Goal: Information Seeking & Learning: Learn about a topic

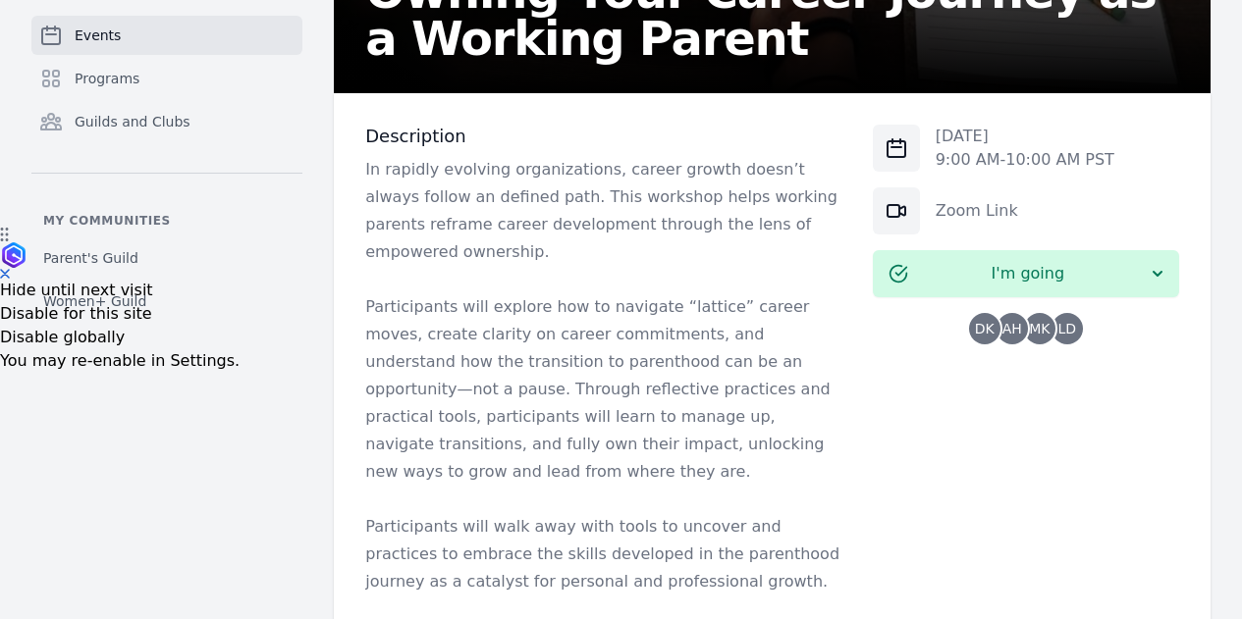
scroll to position [393, 0]
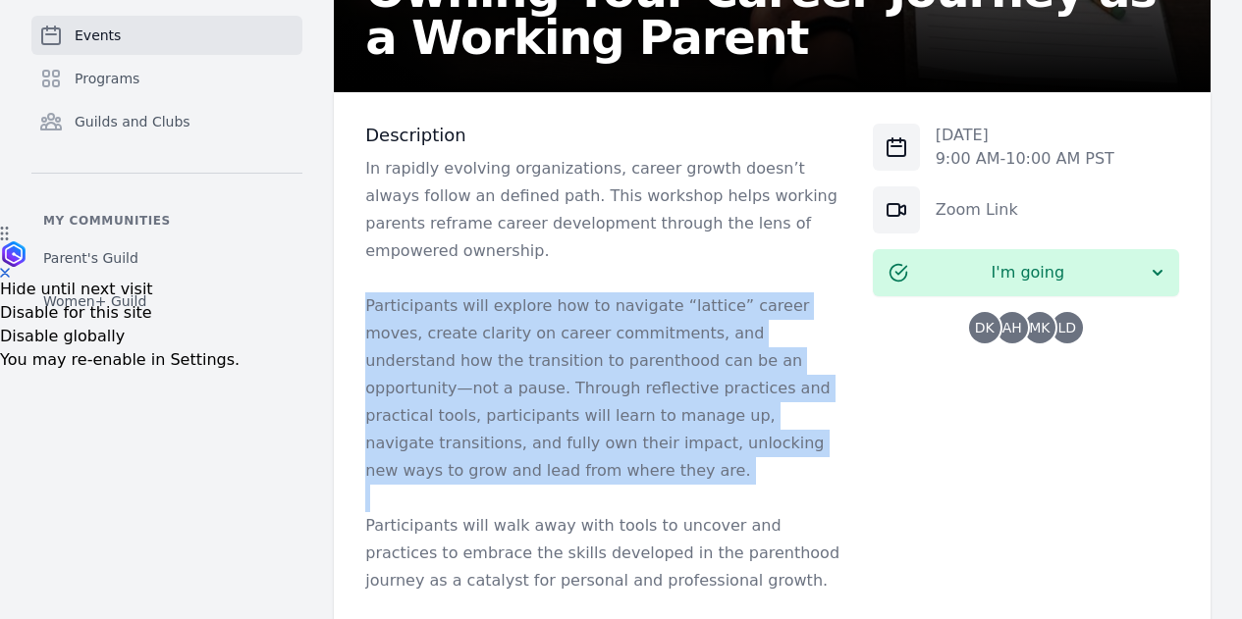
drag, startPoint x: 262, startPoint y: 280, endPoint x: 407, endPoint y: 431, distance: 209.7
click at [407, 431] on div "Description In rapidly evolving organizations, career growth doesn’t always fol…" at bounding box center [772, 455] width 877 height 726
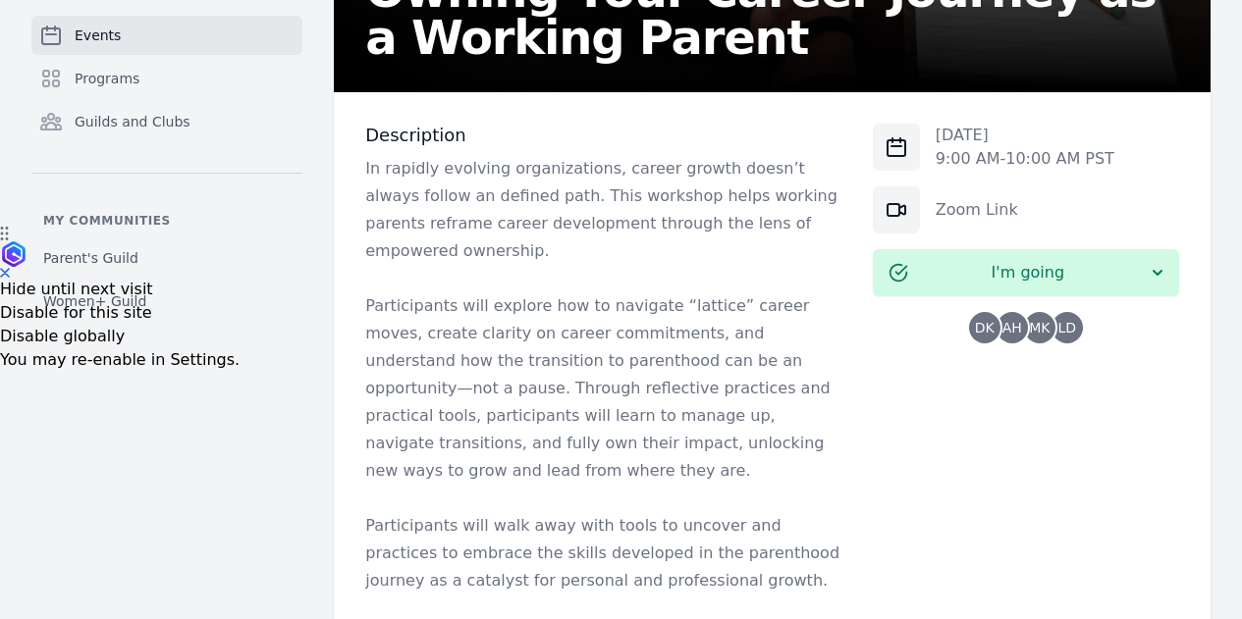
click at [375, 265] on p at bounding box center [602, 278] width 475 height 27
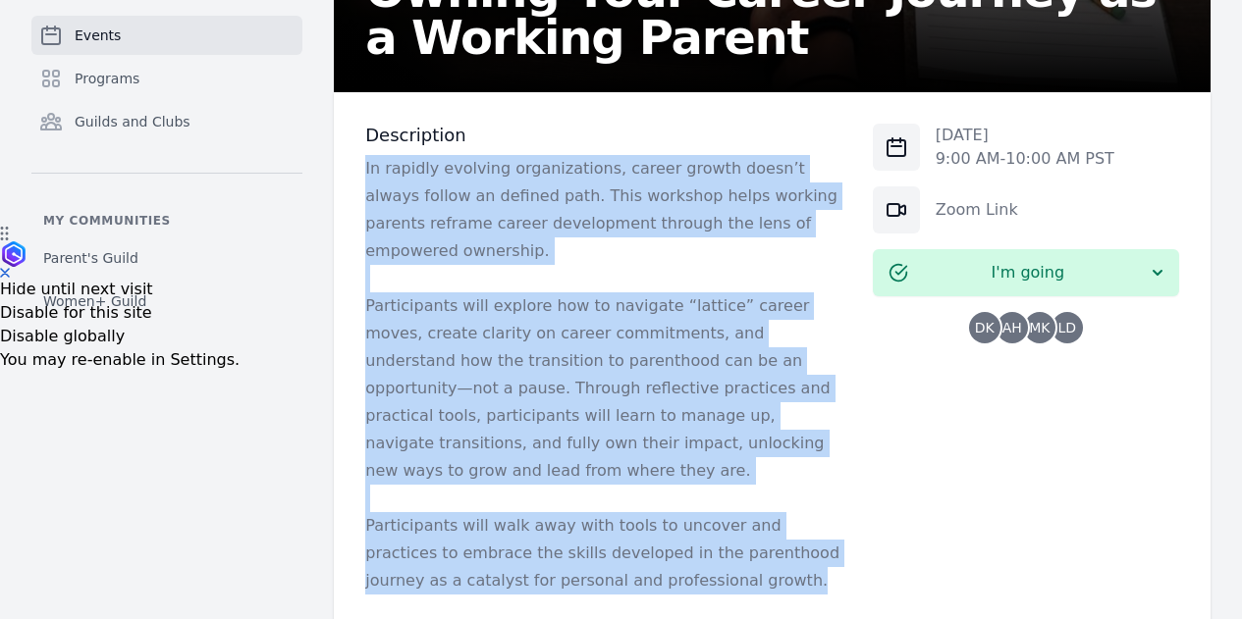
drag, startPoint x: 260, startPoint y: 173, endPoint x: 578, endPoint y: 523, distance: 473.3
click at [578, 523] on div "Description In rapidly evolving organizations, career growth doesn’t always fol…" at bounding box center [772, 455] width 877 height 726
copy div "In rapidly evolving organizations, career growth doesn’t always follow an defin…"
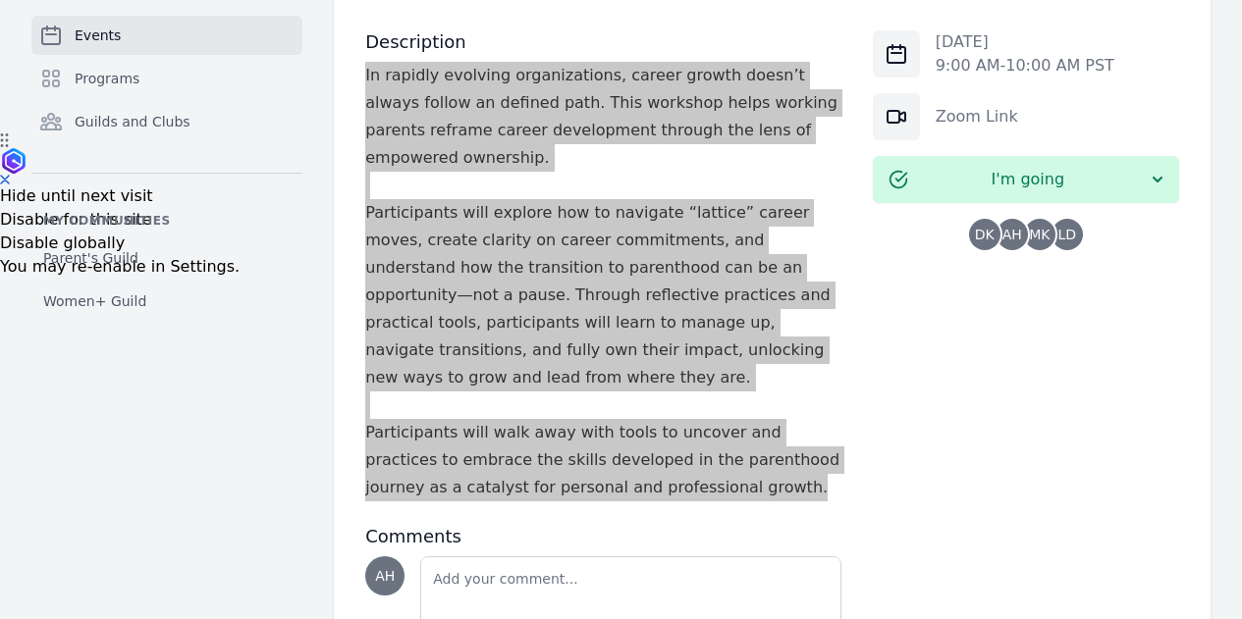
scroll to position [380, 0]
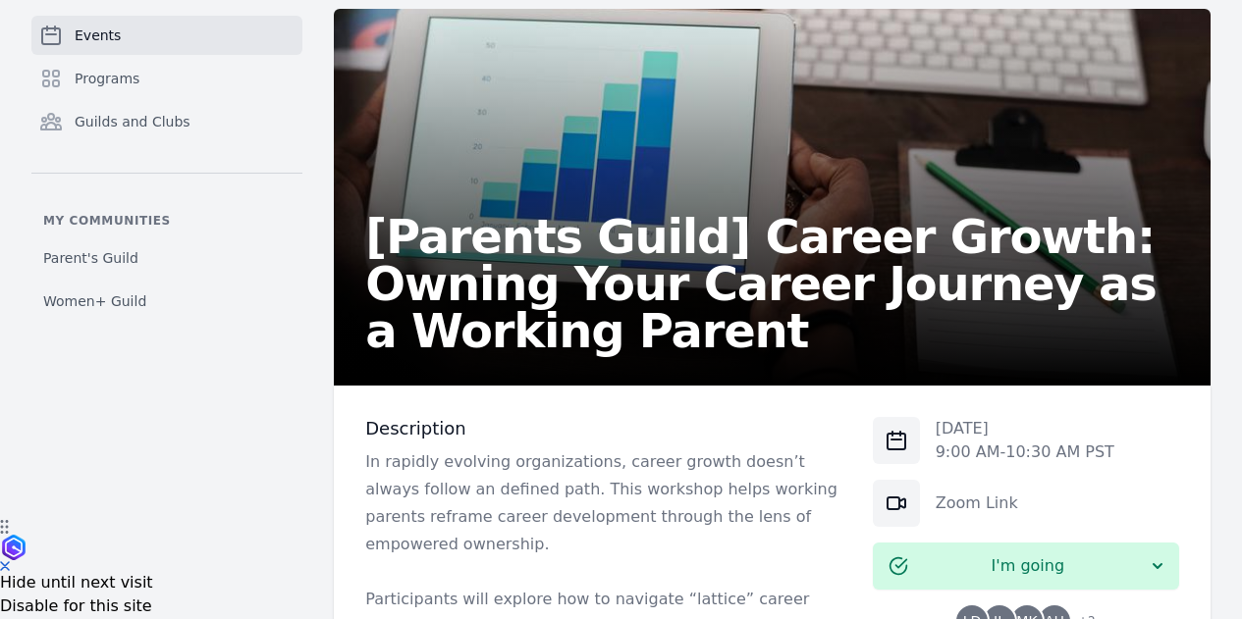
scroll to position [196, 0]
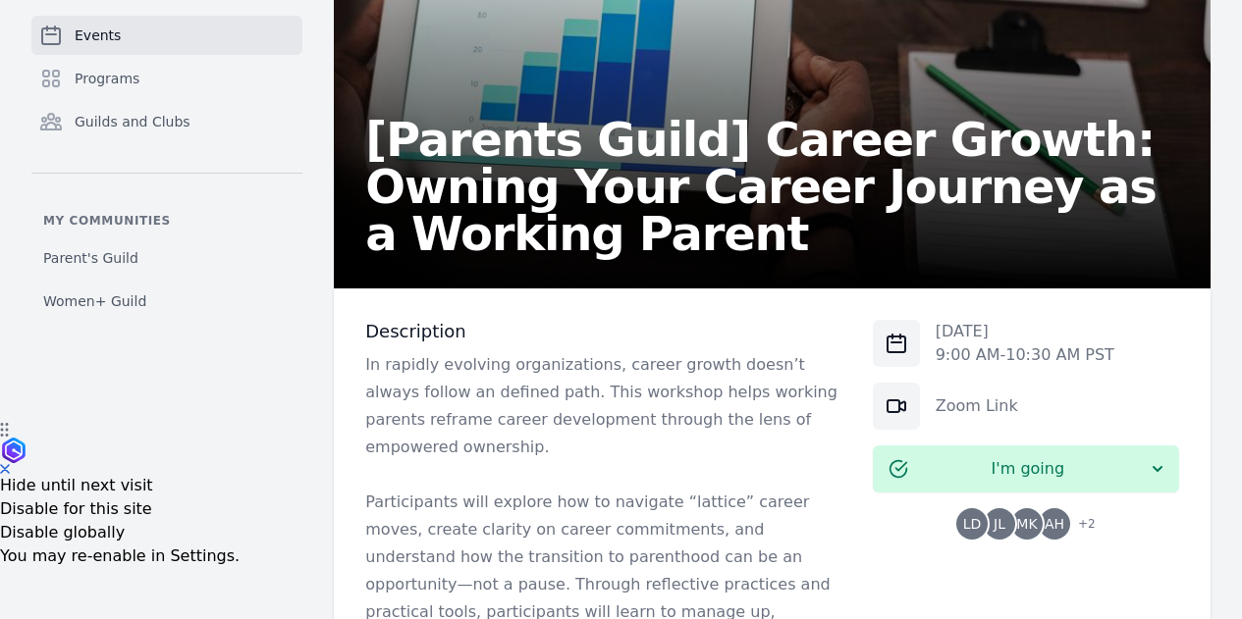
click at [437, 407] on p "In rapidly evolving organizations, career growth doesn’t always follow an defin…" at bounding box center [602, 406] width 475 height 110
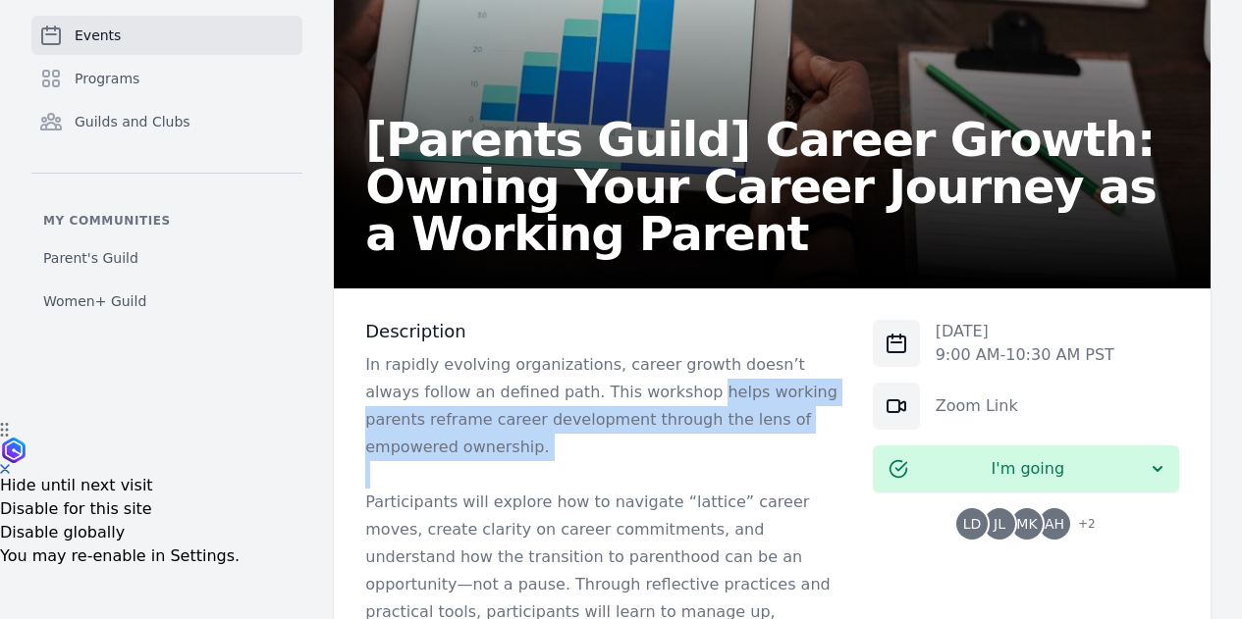
drag, startPoint x: 467, startPoint y: 399, endPoint x: 669, endPoint y: 444, distance: 206.3
click at [669, 444] on div "In rapidly evolving organizations, career growth doesn’t always follow an defin…" at bounding box center [602, 571] width 475 height 440
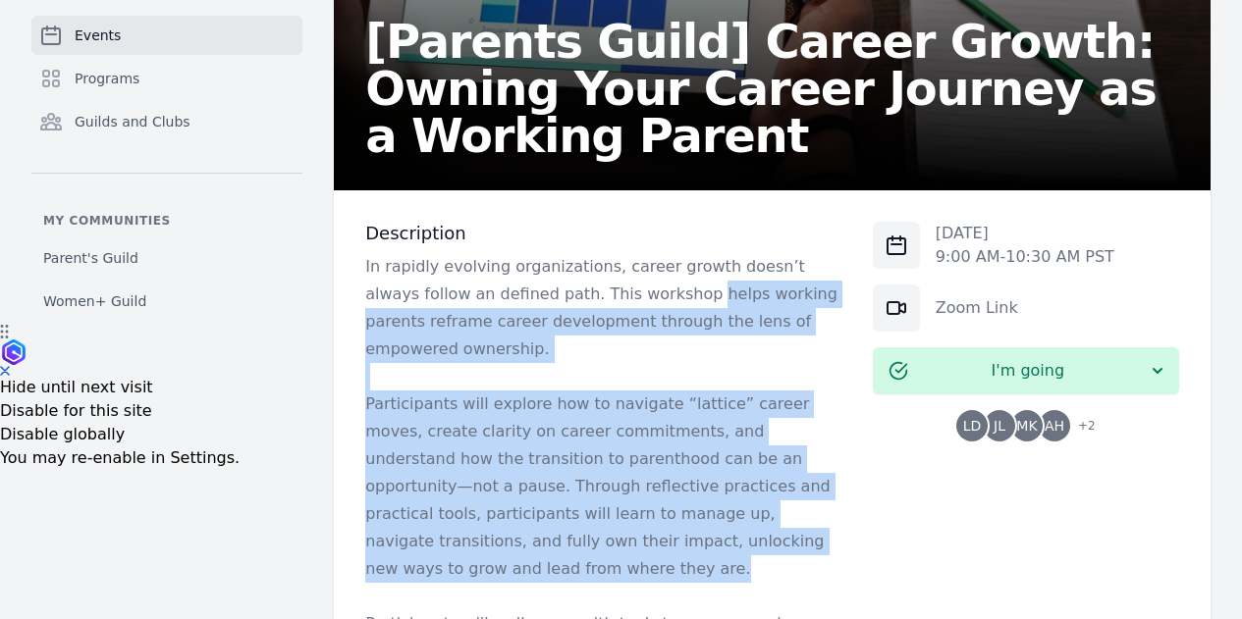
click at [447, 522] on p "Participants will explore how to navigate “lattice” career moves, create clarit…" at bounding box center [602, 487] width 475 height 192
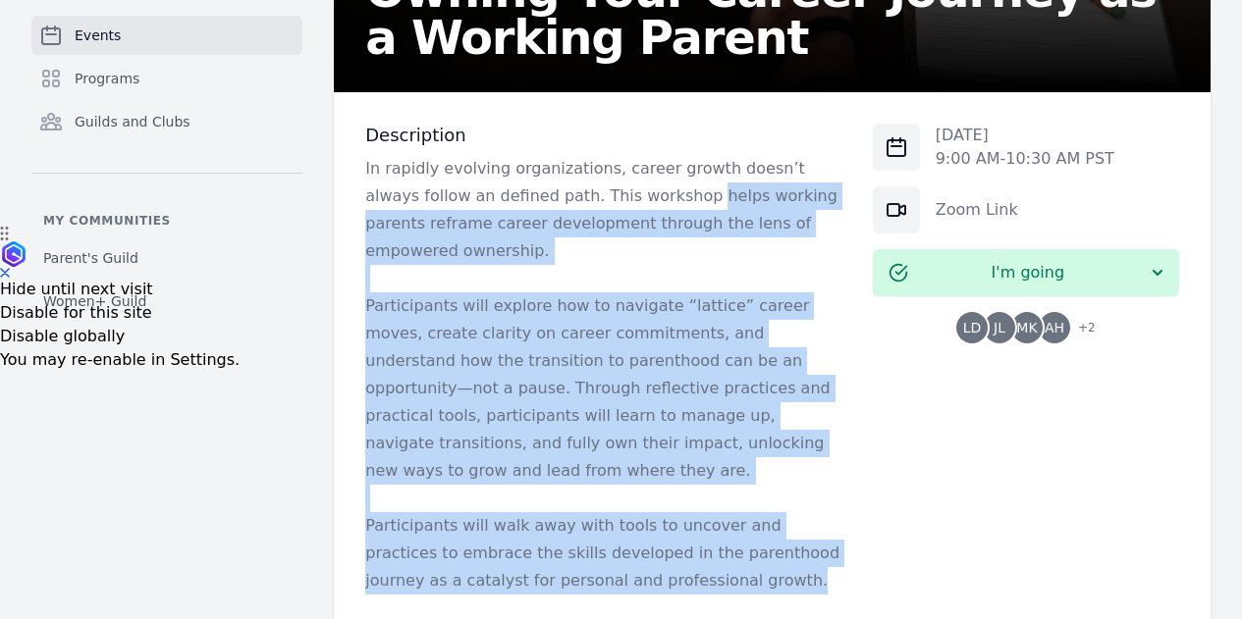
click at [424, 534] on p "Participants will walk away with tools to uncover and practices to embrace the …" at bounding box center [602, 553] width 475 height 82
copy div "helps working parents reframe career development through the lens of empowered …"
